Goal: Find specific page/section: Find specific page/section

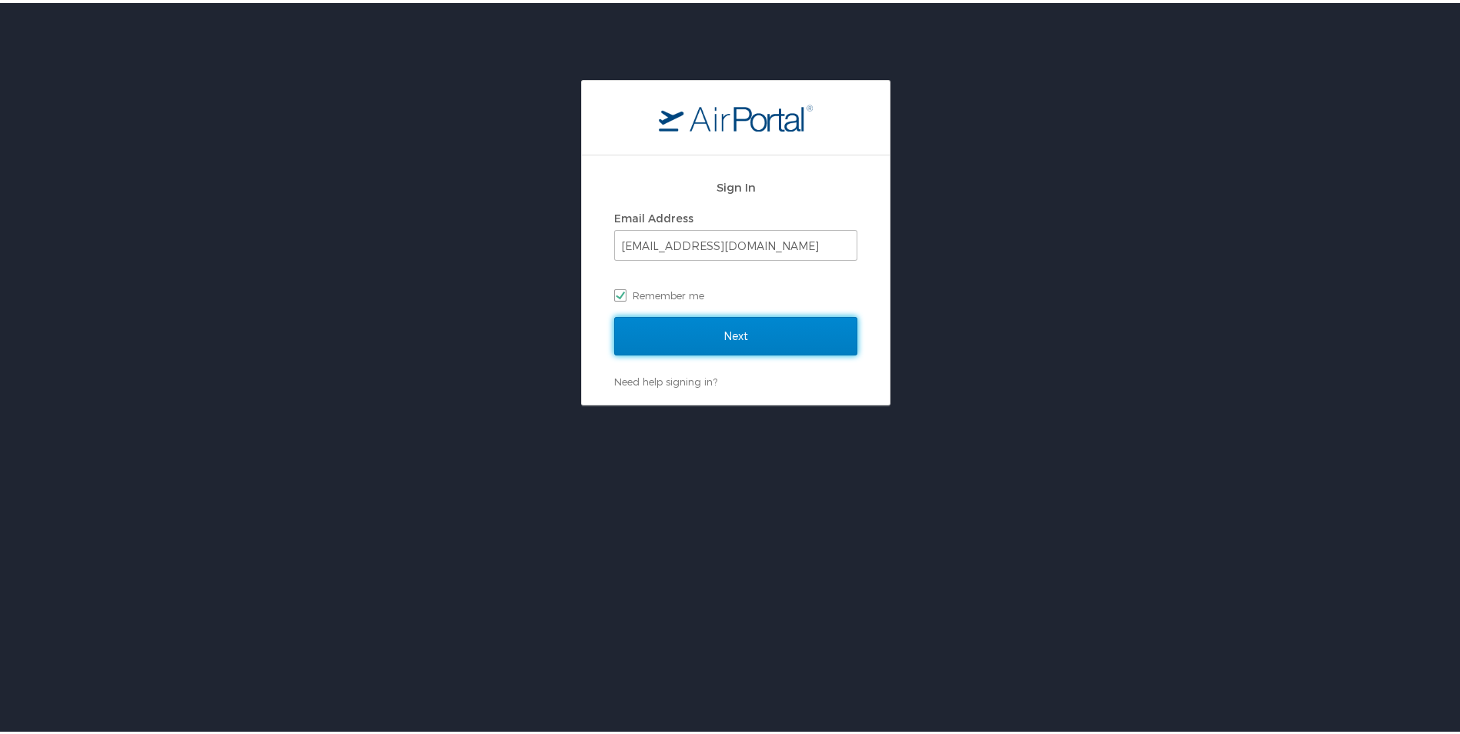
click at [698, 336] on input "Next" at bounding box center [735, 333] width 243 height 38
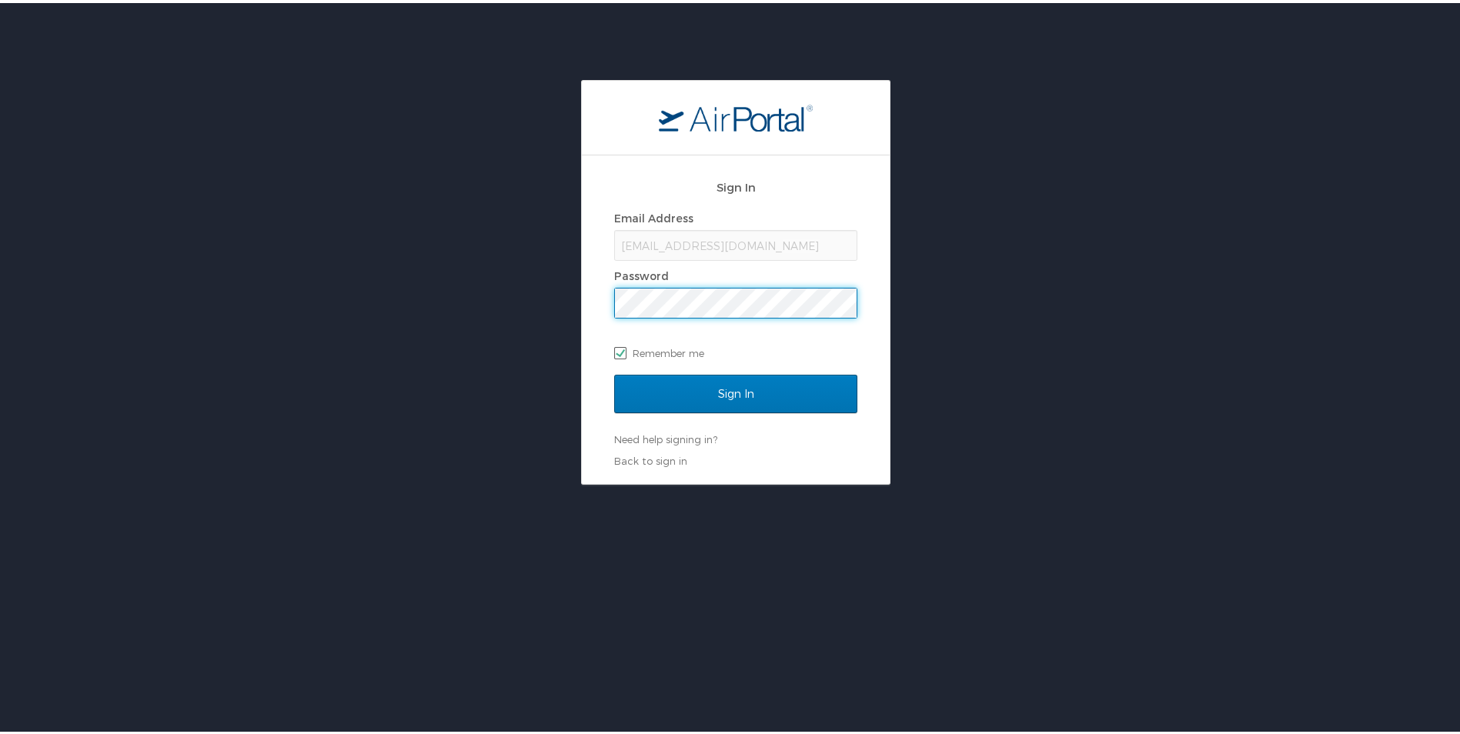
click at [710, 285] on span at bounding box center [735, 300] width 243 height 31
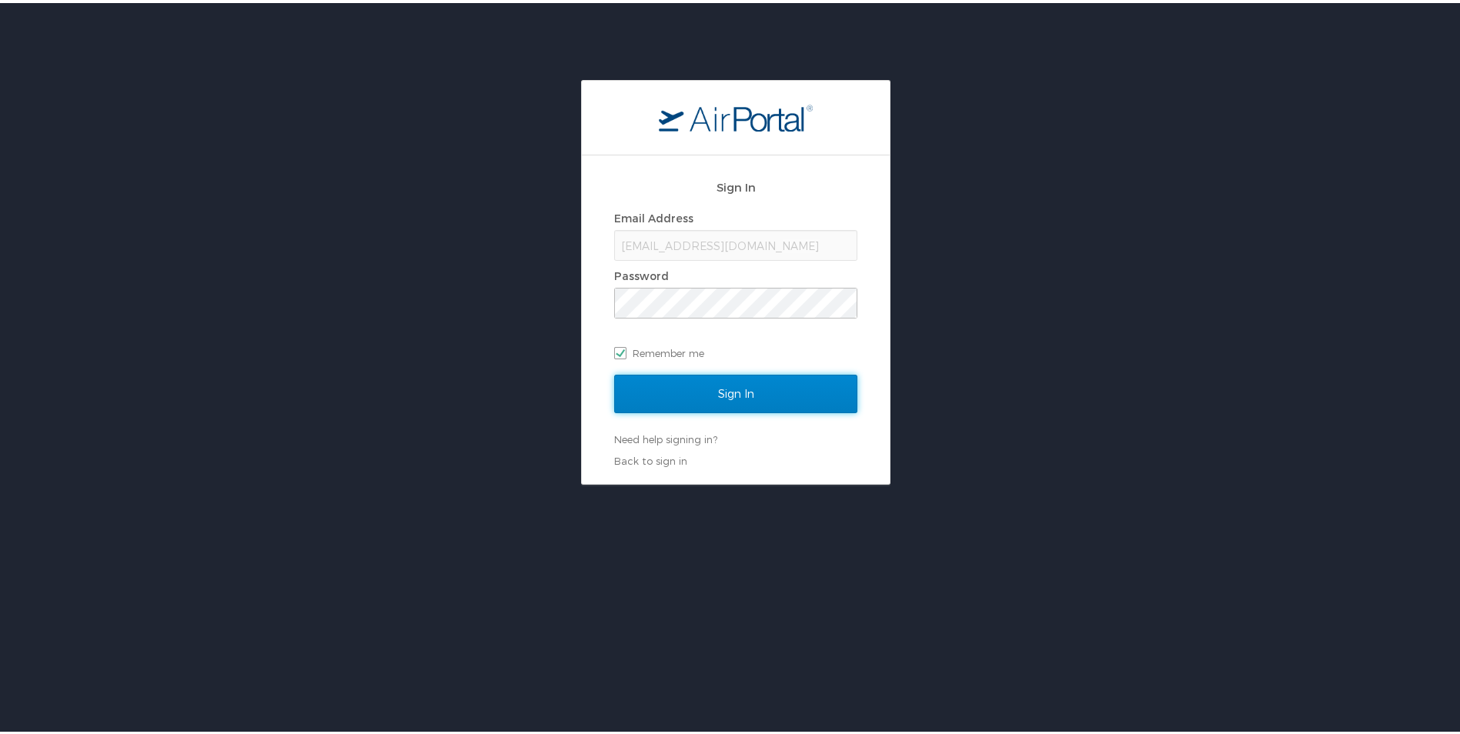
click at [683, 390] on input "Sign In" at bounding box center [735, 391] width 243 height 38
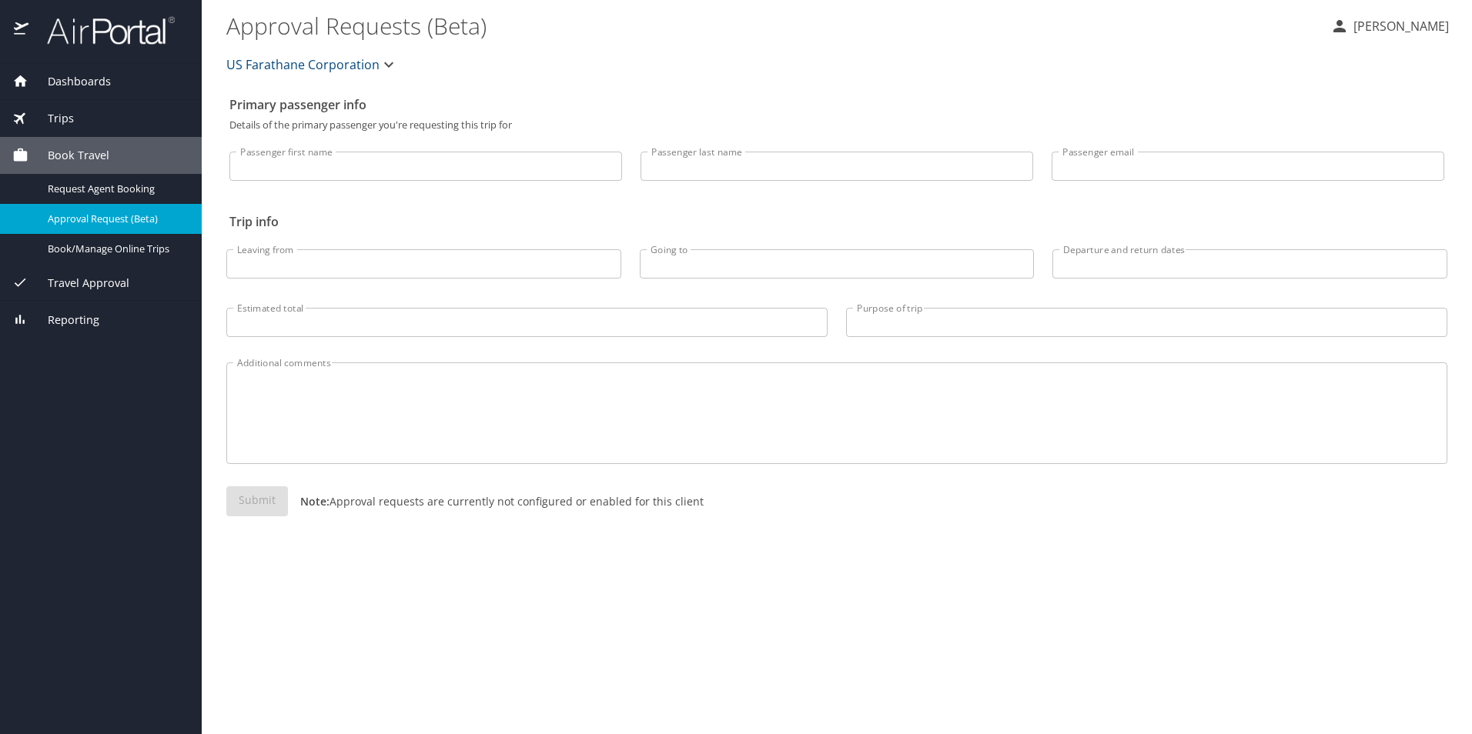
click at [107, 121] on div "Trips" at bounding box center [100, 118] width 177 height 17
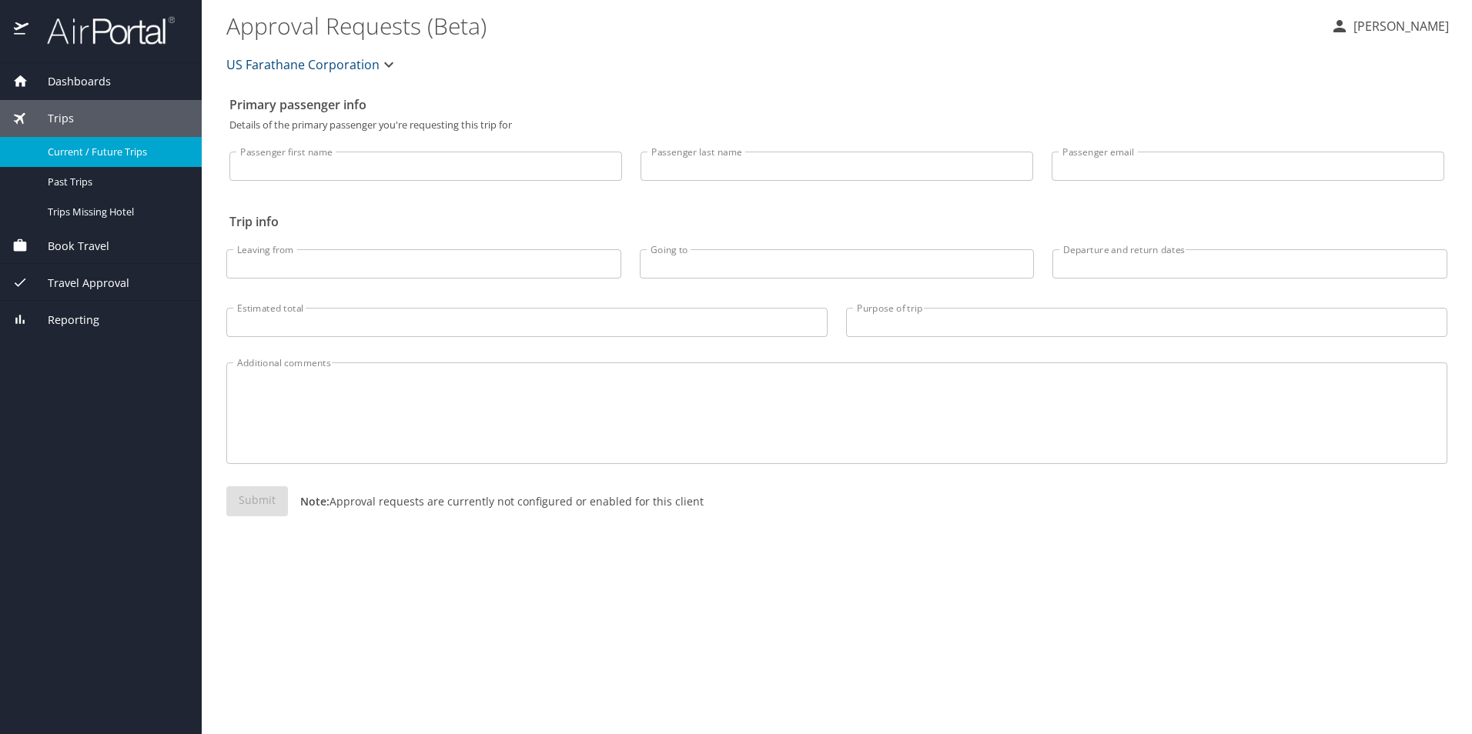
click at [93, 159] on span "Current / Future Trips" at bounding box center [115, 152] width 135 height 15
